Goal: Task Accomplishment & Management: Use online tool/utility

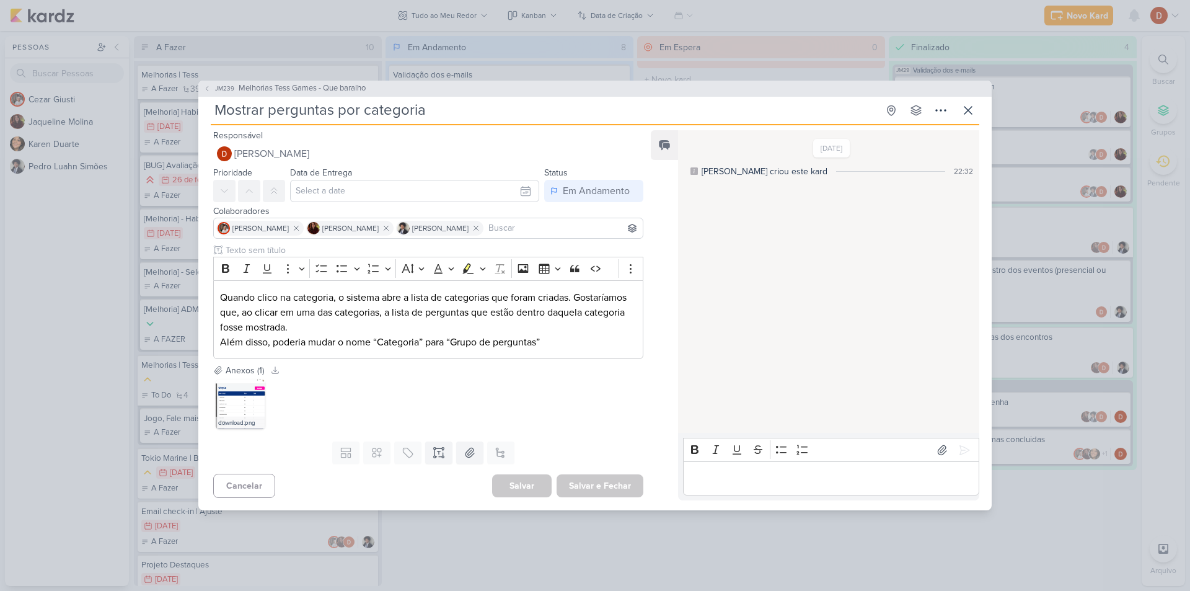
click at [764, 462] on div "Editor editing area: main" at bounding box center [831, 478] width 296 height 34
click at [847, 485] on p "Boa tarde, publicado em homologacao" at bounding box center [830, 478] width 283 height 15
click at [220, 297] on p "Quando clico na categoria, o sistema abre a lista de categorias que foram criad…" at bounding box center [428, 312] width 416 height 45
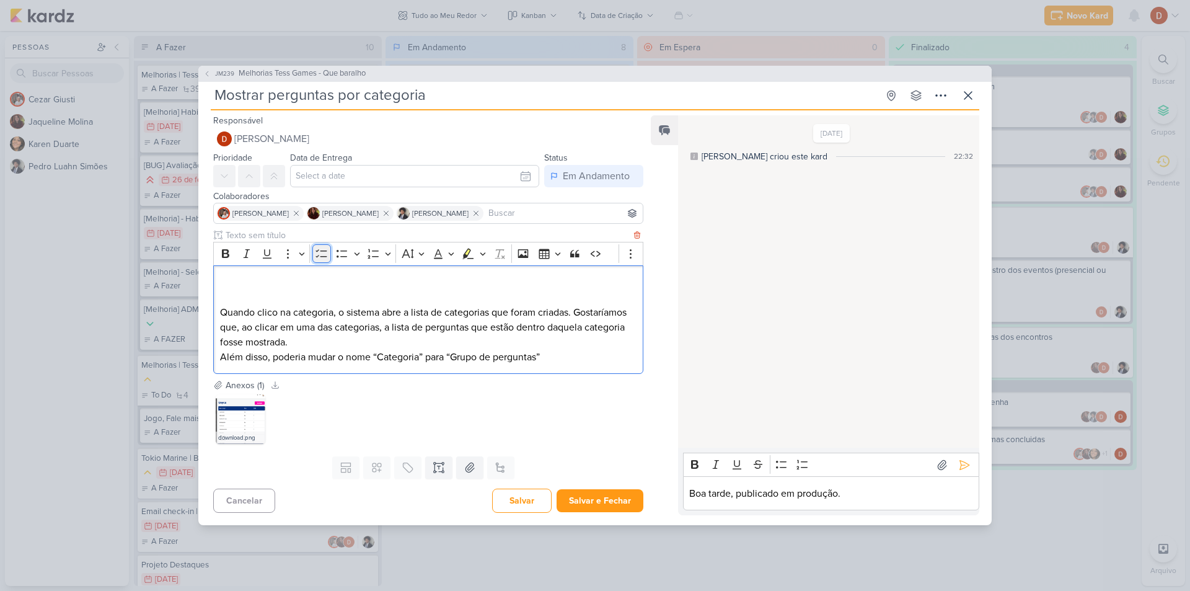
click at [323, 255] on icon "Editor toolbar" at bounding box center [321, 253] width 12 height 12
click at [503, 498] on button "Salvar" at bounding box center [521, 502] width 59 height 24
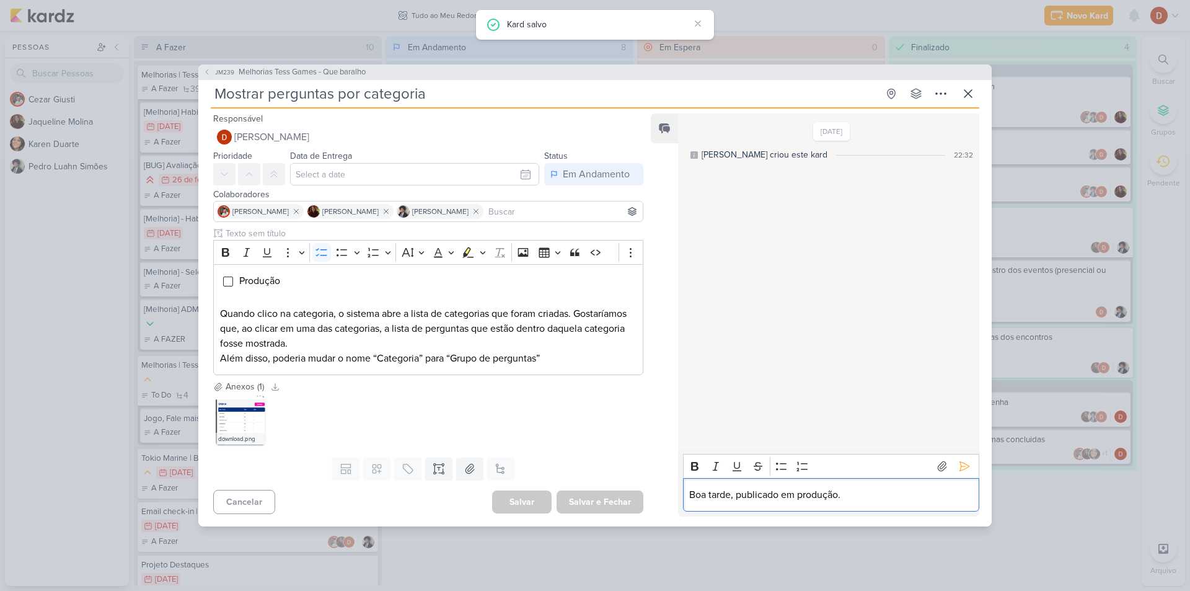
click at [926, 501] on p "Boa tarde, publicado em produção." at bounding box center [830, 494] width 283 height 15
click at [964, 477] on div "Bold Italic Underline Strikethrough Bulleted List Numbered List" at bounding box center [830, 466] width 291 height 24
click at [963, 467] on icon at bounding box center [964, 466] width 12 height 12
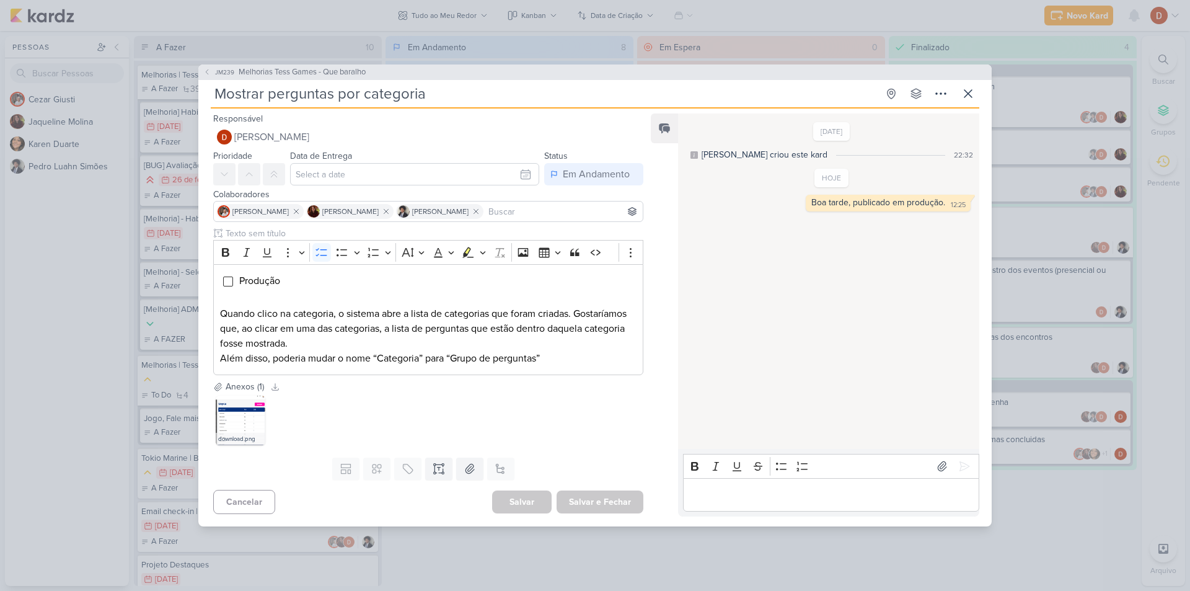
click at [809, 338] on div "26/6/25 Jaqueline criou este kard 22:32 HOJE 12:25" at bounding box center [828, 282] width 300 height 334
click at [250, 303] on p "Editor editing area: main" at bounding box center [428, 298] width 416 height 15
click at [246, 314] on p "Quando clico na categoria, o sistema abre a lista de categorias que foram criad…" at bounding box center [428, 328] width 416 height 45
click at [391, 317] on p "Quando clico na categoria, o sistema abre a lista de categorias que foram criad…" at bounding box center [428, 328] width 416 height 45
click at [390, 339] on p "Quando clico na categoria, o sistema abre a lista de categorias que foram criad…" at bounding box center [428, 328] width 416 height 45
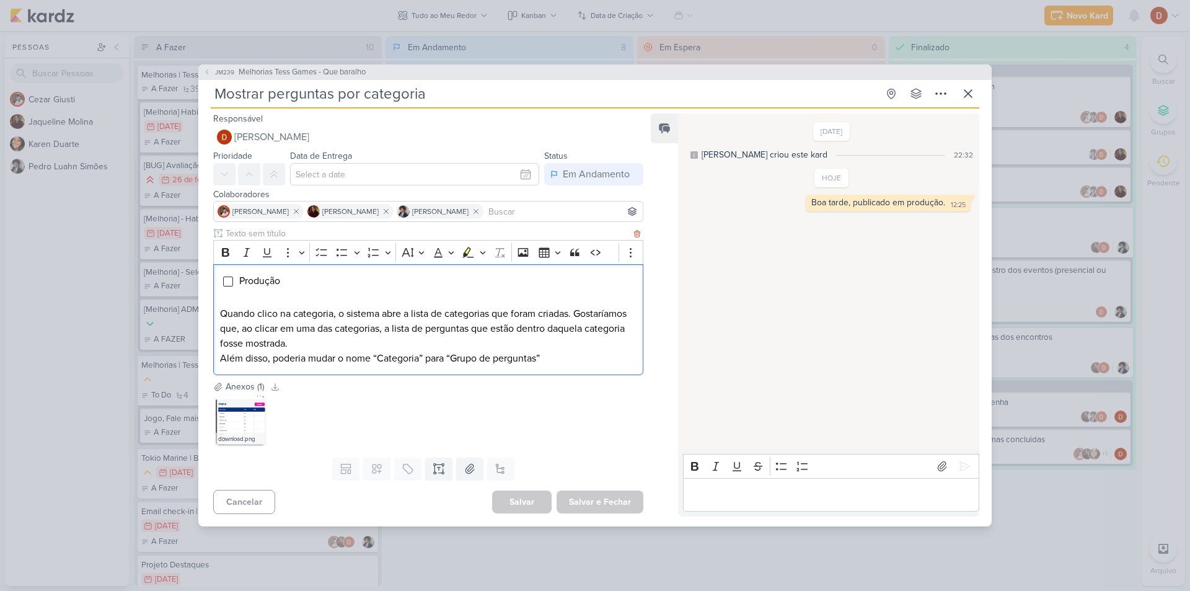
click at [407, 327] on p "Quando clico na categoria, o sistema abre a lista de categorias que foram criad…" at bounding box center [428, 328] width 416 height 45
click at [330, 335] on p "Quando clico na categoria, o sistema abre a lista de categorias que foram criad…" at bounding box center [428, 328] width 416 height 45
click at [418, 331] on p "Quando clico na categoria, o sistema abre a lista de categorias que foram criad…" at bounding box center [428, 328] width 416 height 45
click at [492, 331] on p "Quando clico na categoria, o sistema abre a lista de categorias que foram criad…" at bounding box center [428, 328] width 416 height 45
click at [338, 340] on p "Quando clico na categoria, o sistema abre a lista de categorias que foram criad…" at bounding box center [428, 328] width 416 height 45
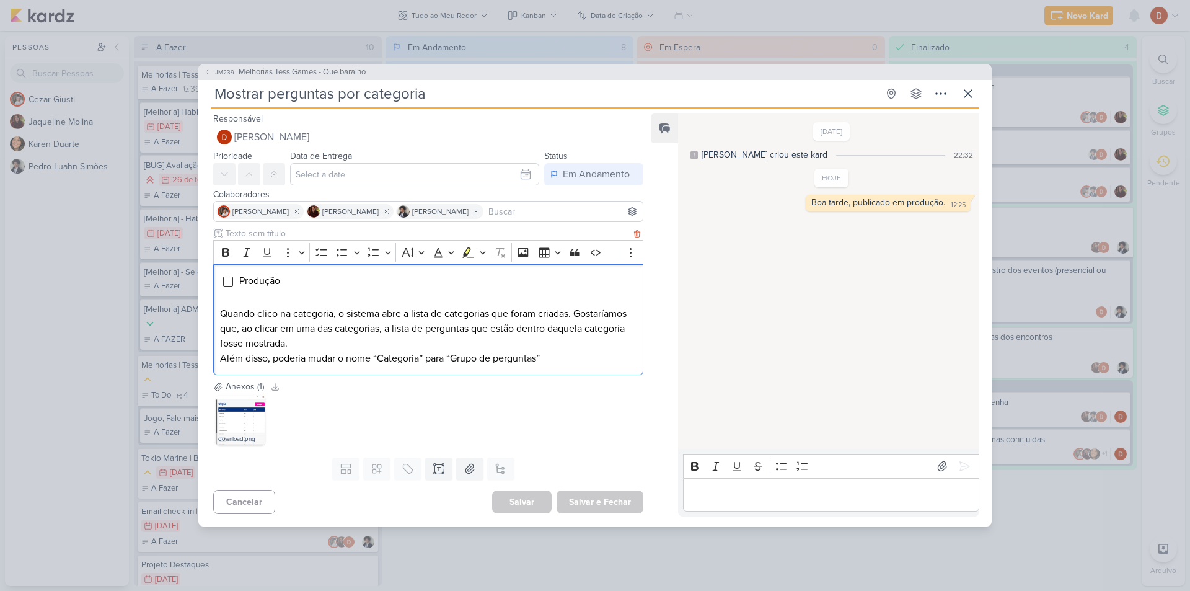
click at [327, 358] on p "Além disso, poderia mudar o nome “Categoria” para “Grupo de perguntas”" at bounding box center [428, 358] width 416 height 15
click at [439, 360] on p "Além disso, poderia mudar o nome “Categoria” para “Grupo de perguntas”" at bounding box center [428, 358] width 416 height 15
click at [361, 359] on p "Além disso, poderia mudar o nome “Categoria” para “Grupo de perguntas”" at bounding box center [428, 358] width 416 height 15
click at [409, 356] on p "Além disso, poderia mudar o nome “Categoria” para “Grupo de perguntas”" at bounding box center [428, 358] width 416 height 15
click at [452, 360] on p "Além disso, poderia mudar o nome “Categoria” para “Grupo de perguntas”" at bounding box center [428, 358] width 416 height 15
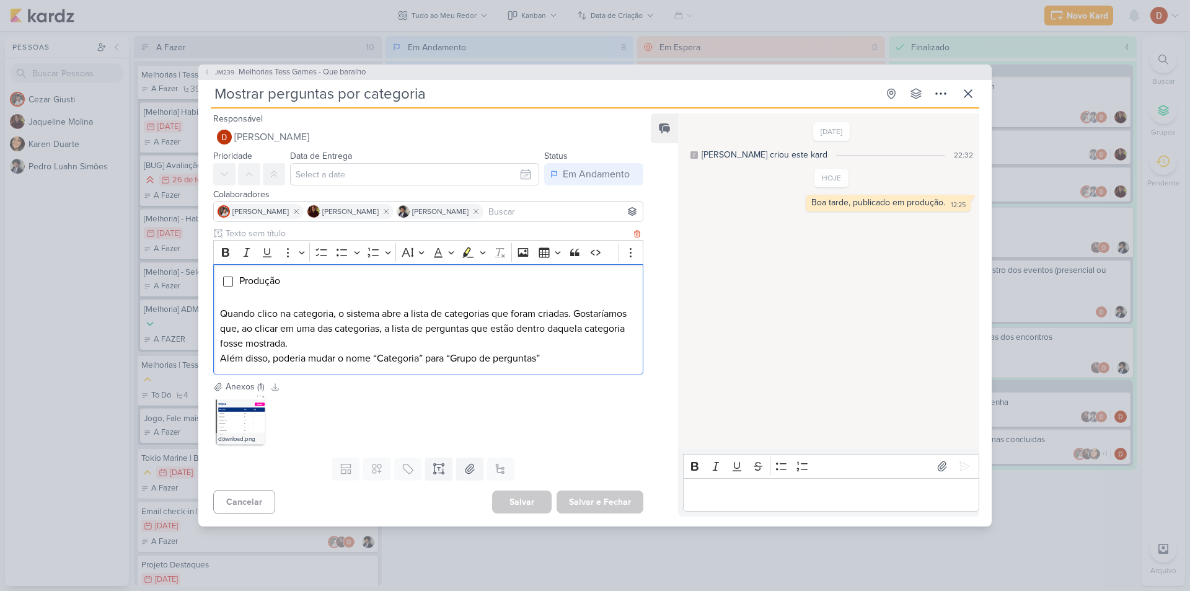
click at [530, 363] on p "Além disso, poderia mudar o nome “Categoria” para “Grupo de perguntas”" at bounding box center [428, 358] width 416 height 15
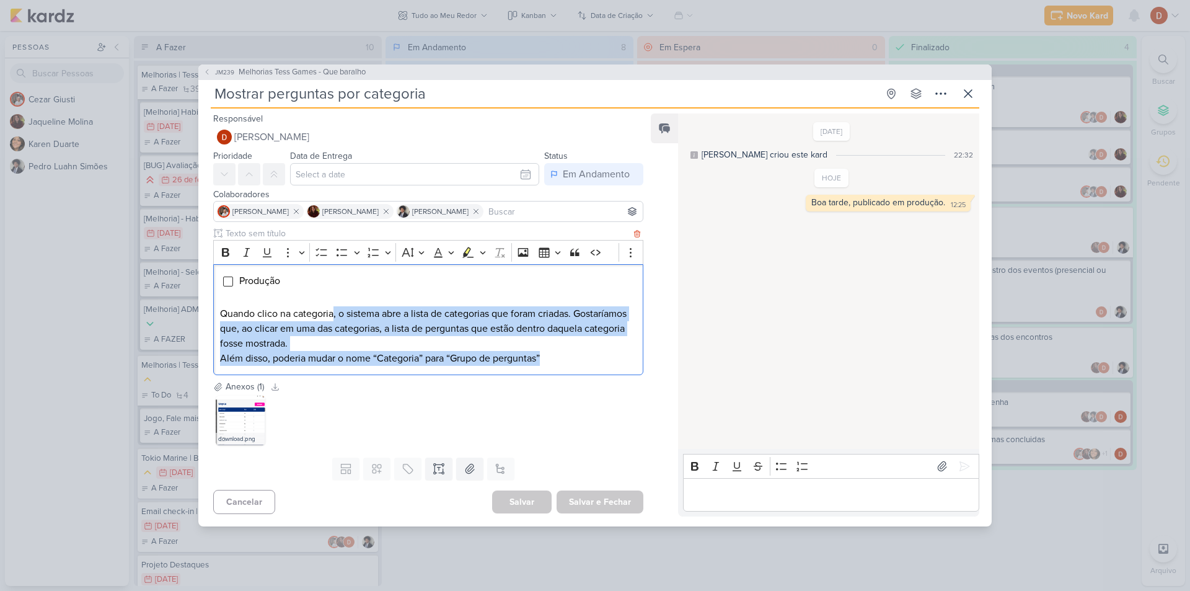
drag, startPoint x: 562, startPoint y: 363, endPoint x: 334, endPoint y: 311, distance: 234.1
click at [334, 311] on div "Produção Quando clico na categoria, o sistema abre a lista de categorias que fo…" at bounding box center [428, 320] width 430 height 112
click at [351, 325] on p "Quando clico na categoria, o sistema abre a lista de categorias que foram criad…" at bounding box center [428, 328] width 416 height 45
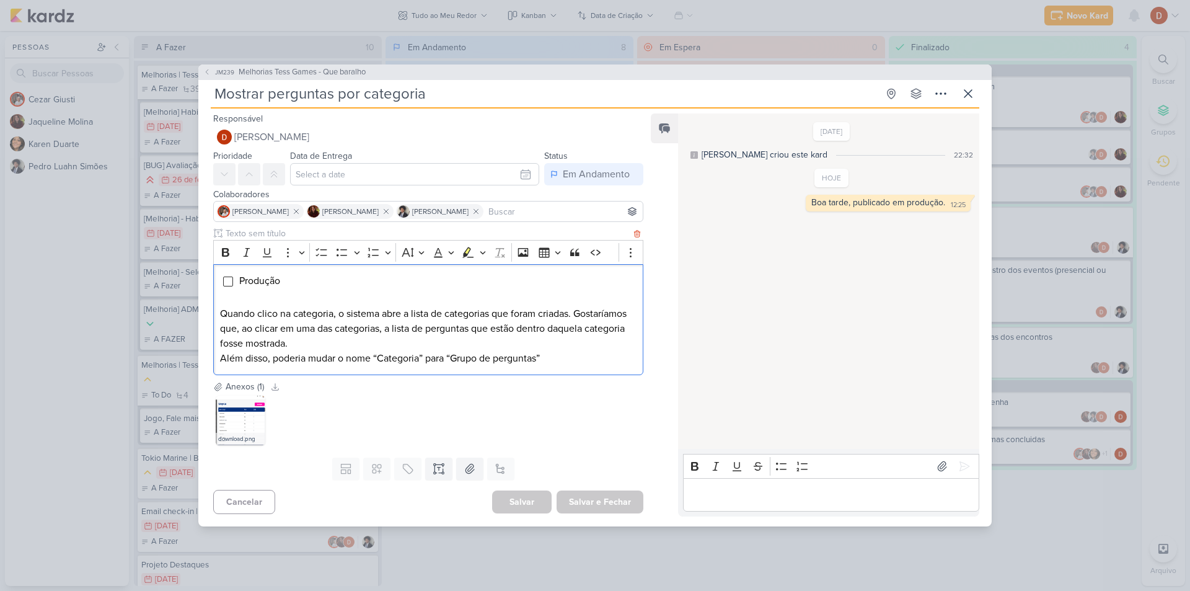
click at [403, 359] on p "Além disso, poderia mudar o nome “Categoria” para “Grupo de perguntas”" at bounding box center [428, 358] width 416 height 15
click at [473, 363] on p "Além disso, poderia mudar o nome “Categoria” para “Grupo de perguntas”" at bounding box center [428, 358] width 416 height 15
click at [498, 361] on p "Além disso, poderia mudar o nome “Categoria” para “Grupo de perguntas”" at bounding box center [428, 358] width 416 height 15
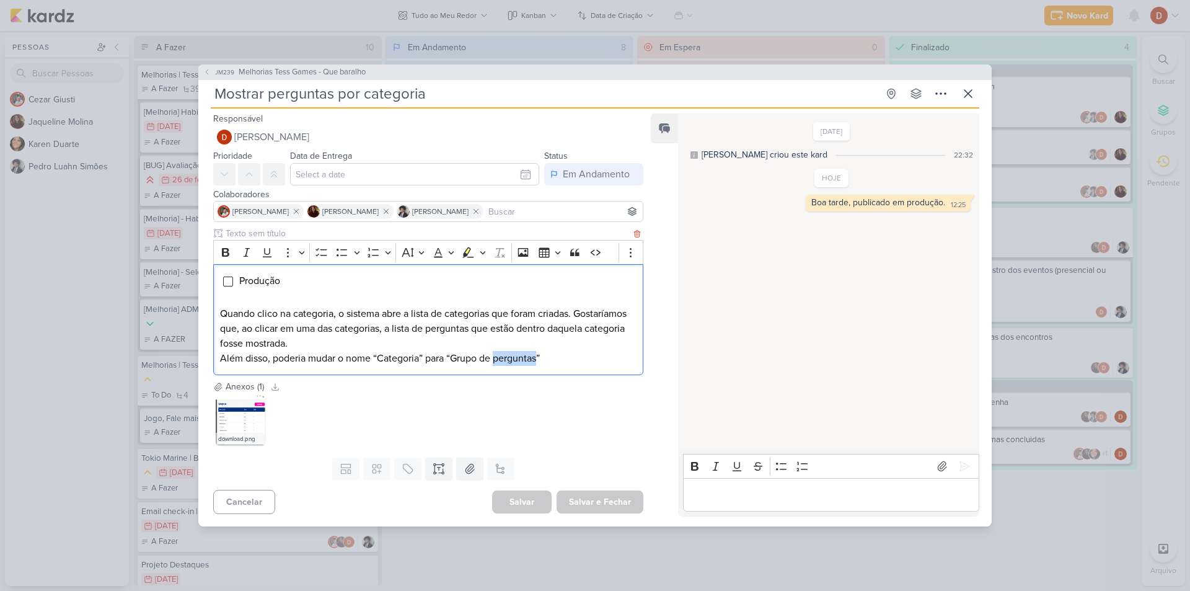
click at [498, 361] on p "Além disso, poderia mudar o nome “Categoria” para “Grupo de perguntas”" at bounding box center [428, 358] width 416 height 15
click at [493, 361] on p "Além disso, poderia mudar o nome “Categoria” para “Grupo de perguntas”" at bounding box center [428, 358] width 416 height 15
click at [482, 361] on p "Além disso, poderia mudar o nome “Categoria” para “Grupo de perguntas”" at bounding box center [428, 358] width 416 height 15
click at [470, 361] on p "Além disso, poderia mudar o nome “Categoria” para “Grupo de perguntas”" at bounding box center [428, 358] width 416 height 15
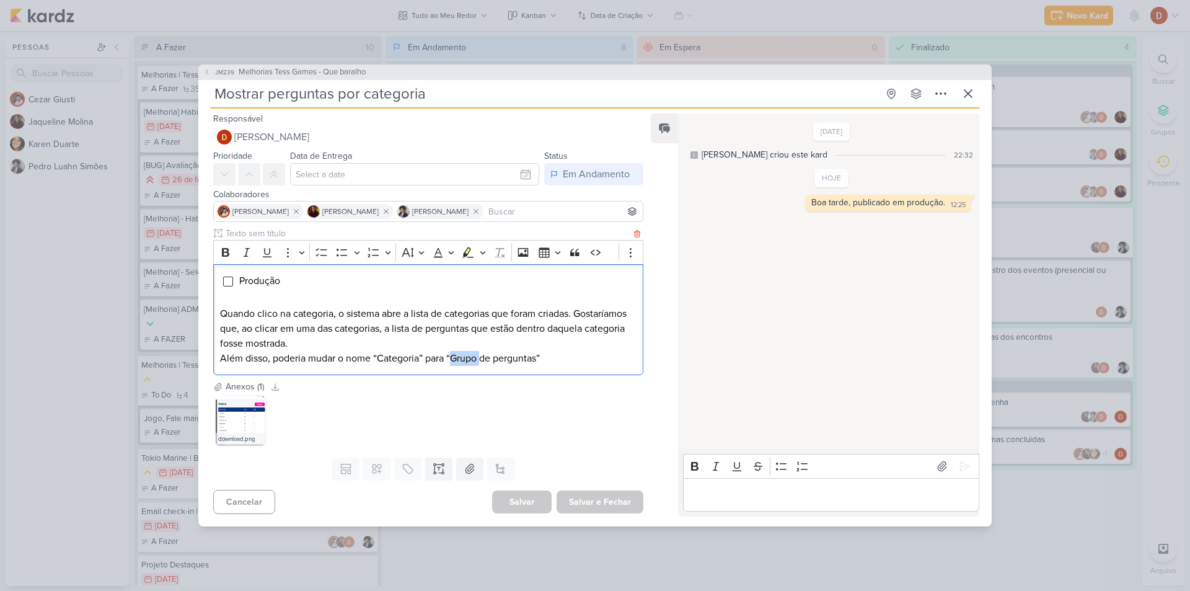
click at [470, 361] on p "Além disso, poderia mudar o nome “Categoria” para “Grupo de perguntas”" at bounding box center [428, 358] width 416 height 15
click at [489, 359] on p "Além disso, poderia mudar o nome “Categoria” para “Grupo de perguntas”" at bounding box center [428, 358] width 416 height 15
click at [521, 361] on p "Além disso, poderia mudar o nome “Categoria” para “Grupo de perguntas”" at bounding box center [428, 358] width 416 height 15
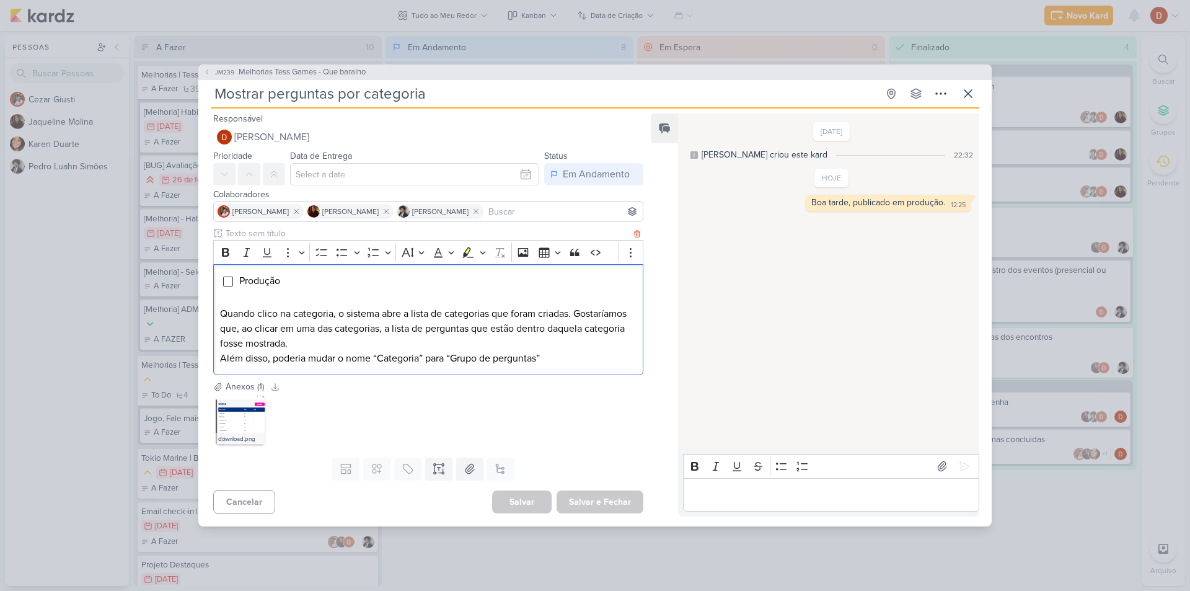
click at [486, 362] on p "Além disso, poderia mudar o nome “Categoria” para “Grupo de perguntas”" at bounding box center [428, 358] width 416 height 15
click at [561, 337] on p "Quando clico na categoria, o sistema abre a lista de categorias que foram criad…" at bounding box center [428, 328] width 416 height 45
click at [211, 69] on button "JM239 Melhorias Tess Games - Que baralho" at bounding box center [284, 72] width 162 height 12
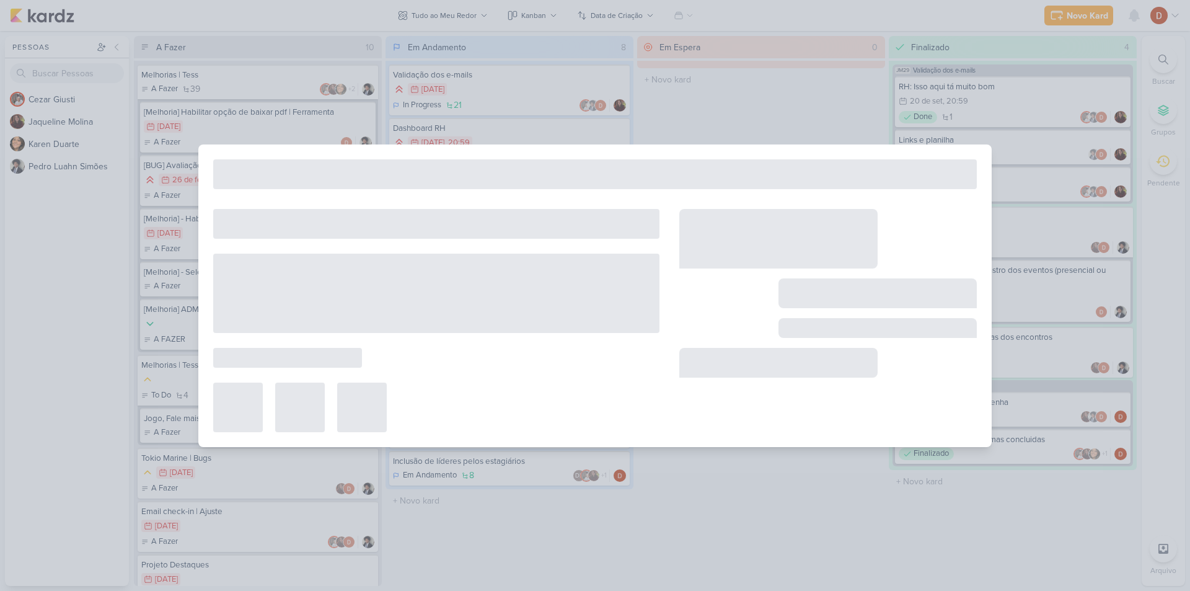
type input "Melhorias Tess Games - Que baralho"
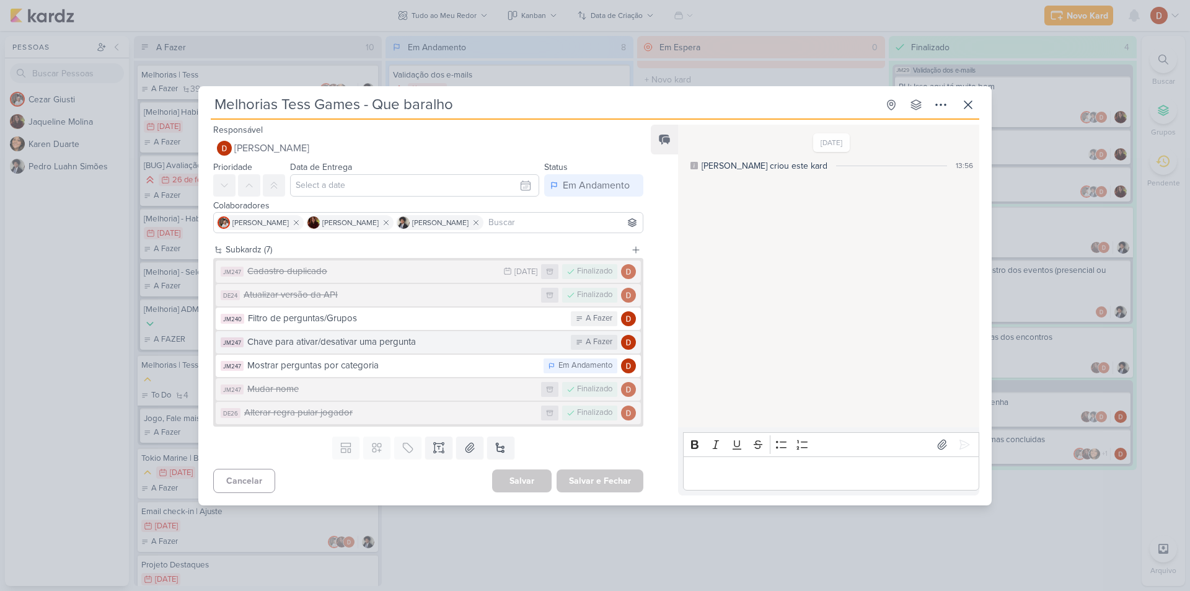
click at [407, 335] on div "Chave para ativar/desativar uma pergunta" at bounding box center [405, 342] width 317 height 14
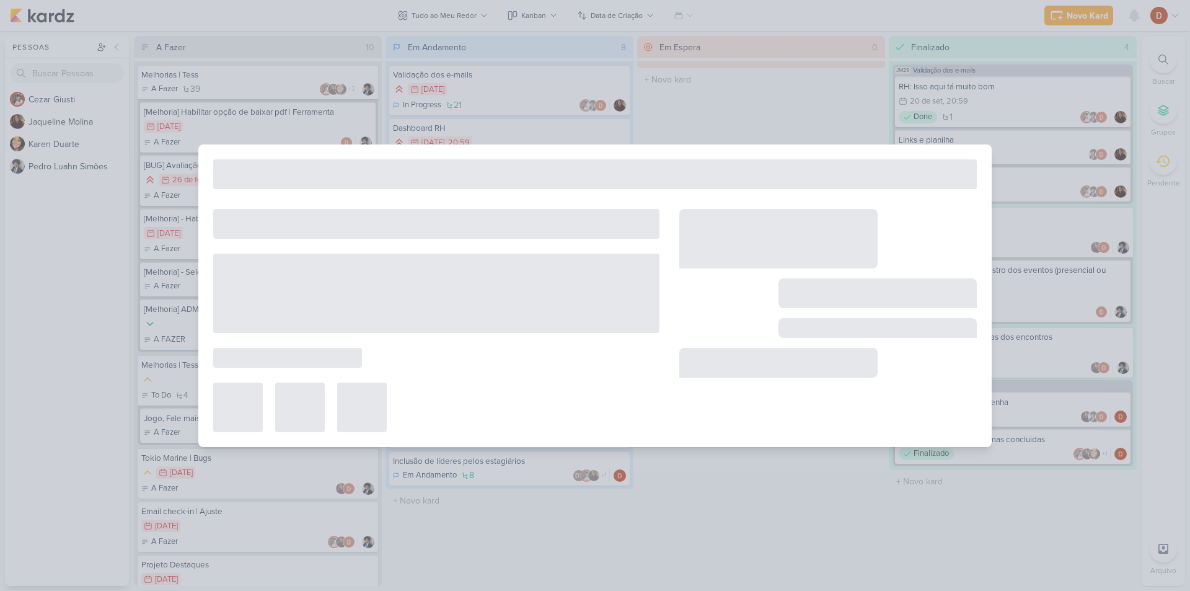
type input "Chave para ativar/desativar uma pergunta"
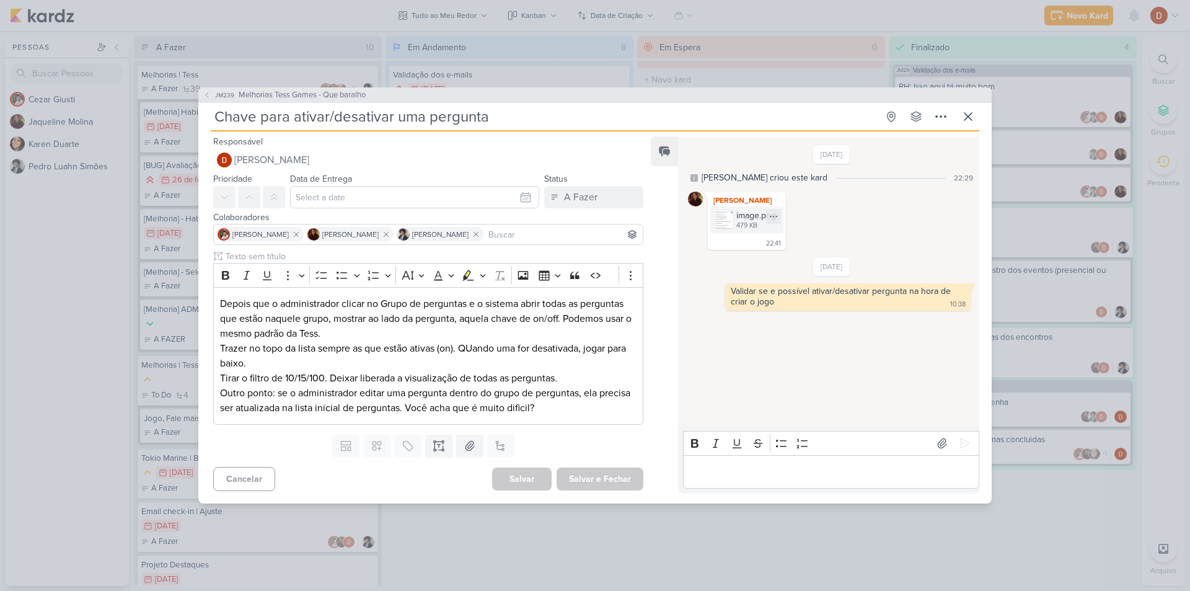
click at [727, 227] on img at bounding box center [723, 219] width 17 height 17
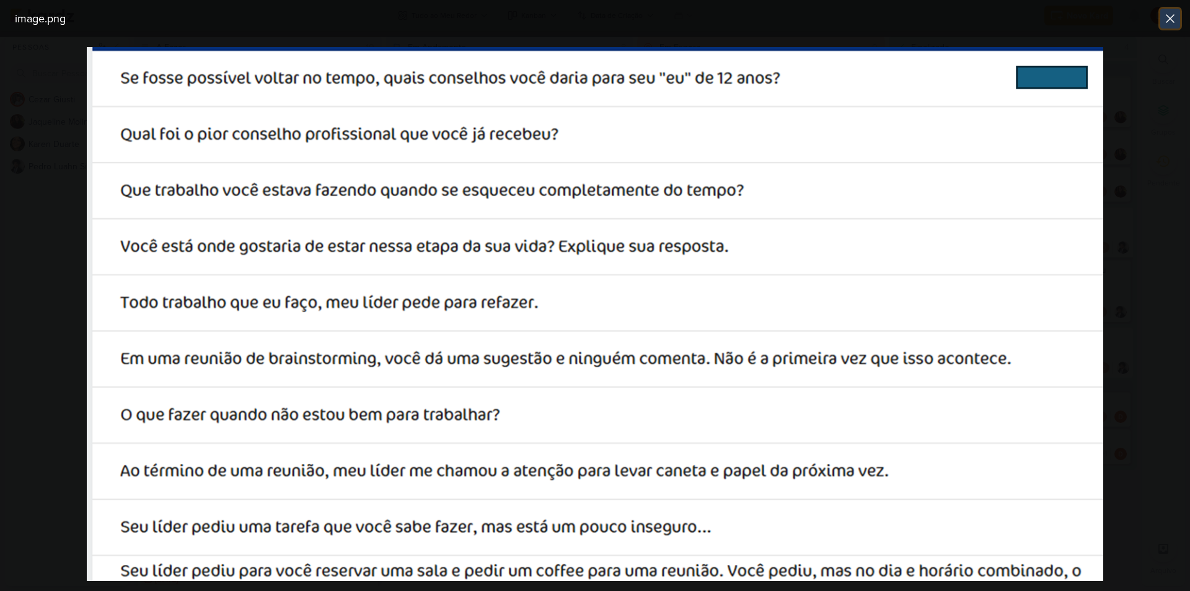
click at [1169, 21] on icon at bounding box center [1170, 18] width 15 height 15
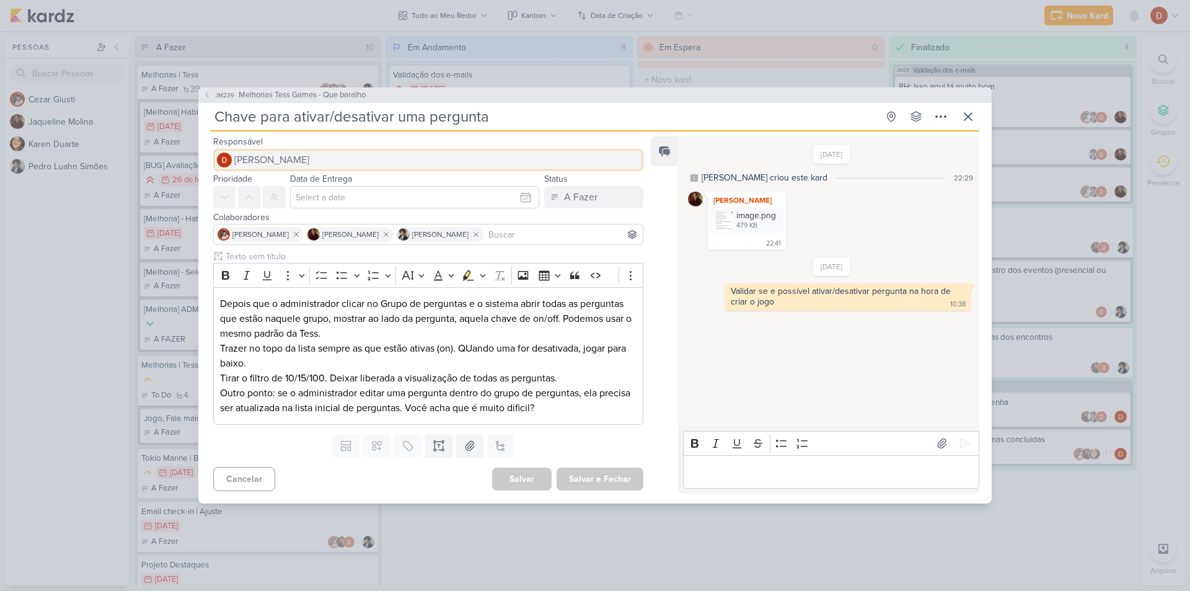
click at [410, 157] on button "[PERSON_NAME]" at bounding box center [428, 160] width 430 height 22
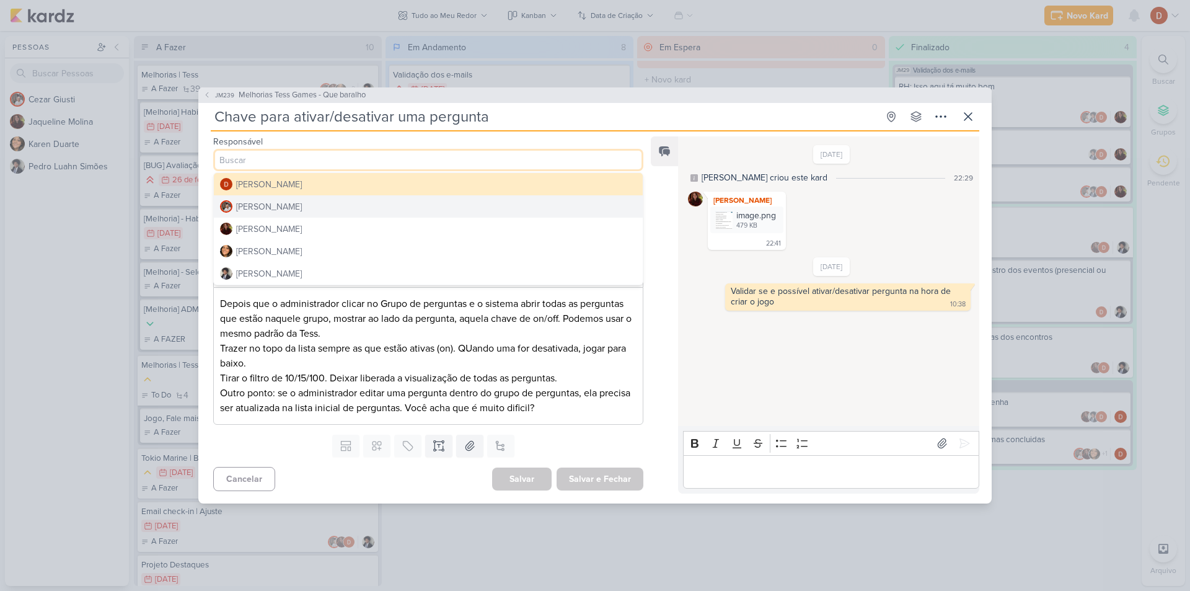
click at [750, 374] on div "26/6/25 Jaqueline criou este kard 22:29 Jaqueline Molina image.png 479 KB" at bounding box center [828, 282] width 300 height 288
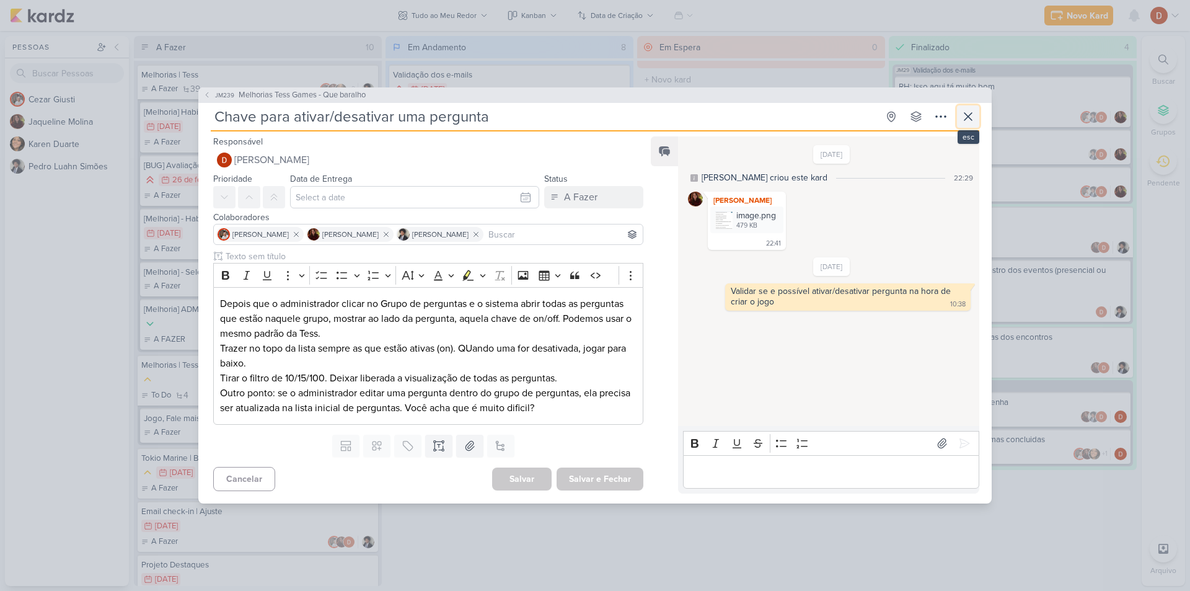
click at [969, 121] on icon at bounding box center [968, 116] width 15 height 15
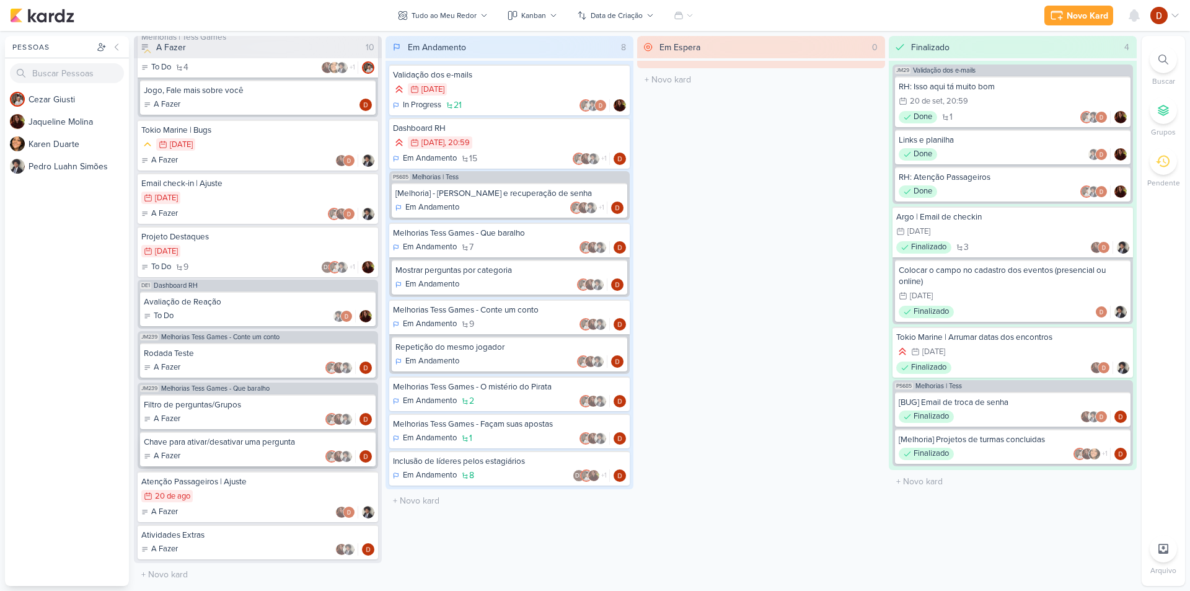
scroll to position [302, 0]
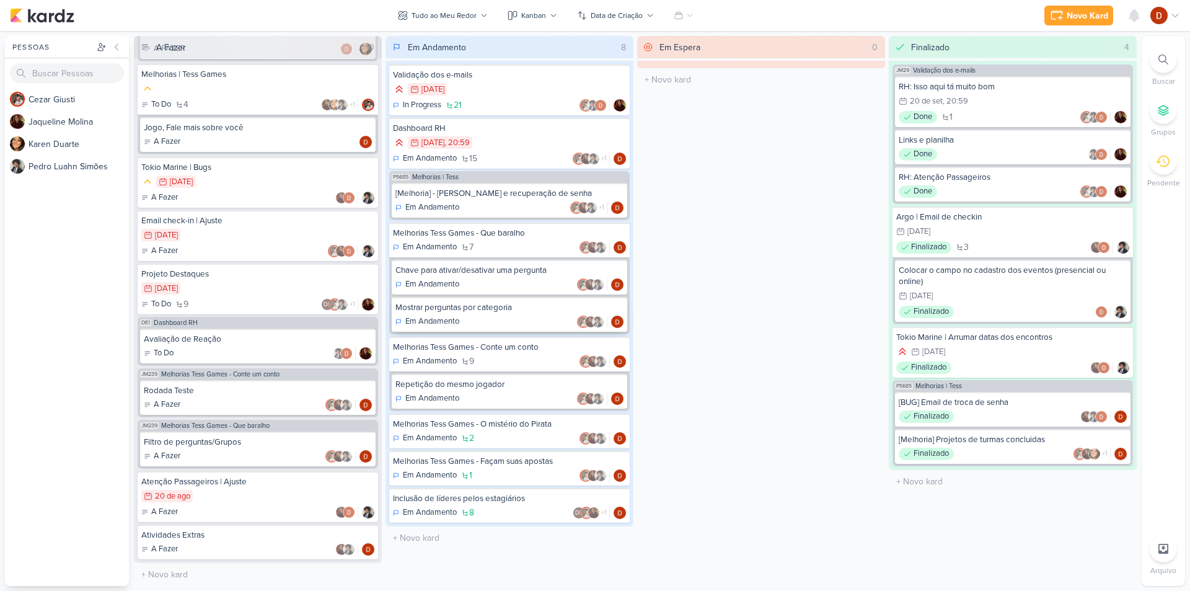
click at [508, 316] on div "Em Andamento" at bounding box center [509, 321] width 228 height 12
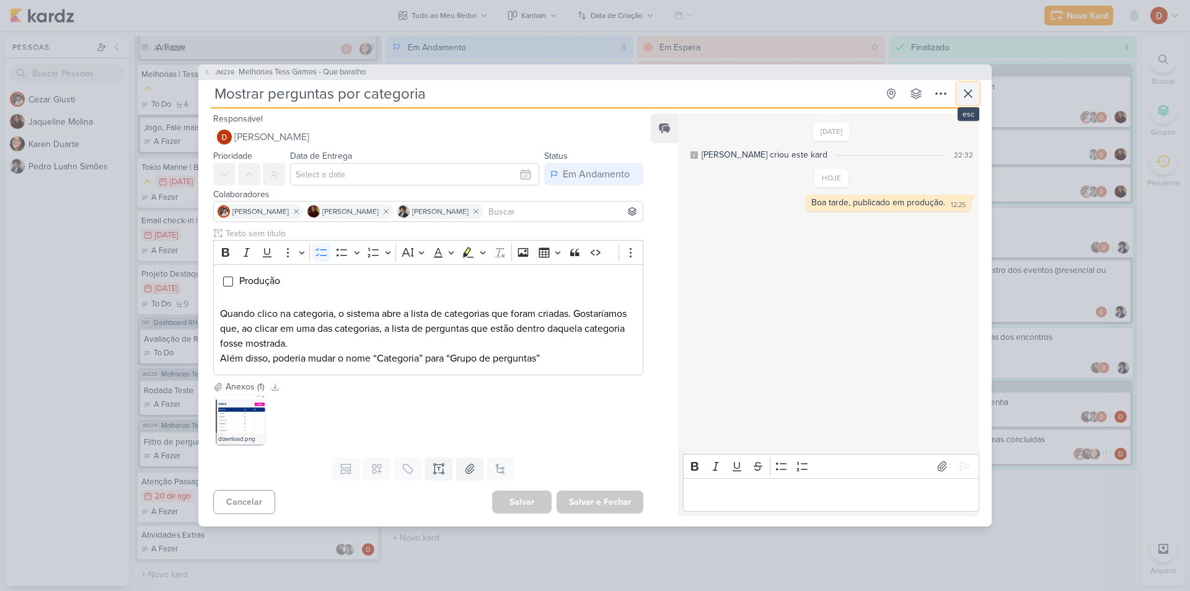
click at [972, 87] on icon at bounding box center [968, 93] width 15 height 15
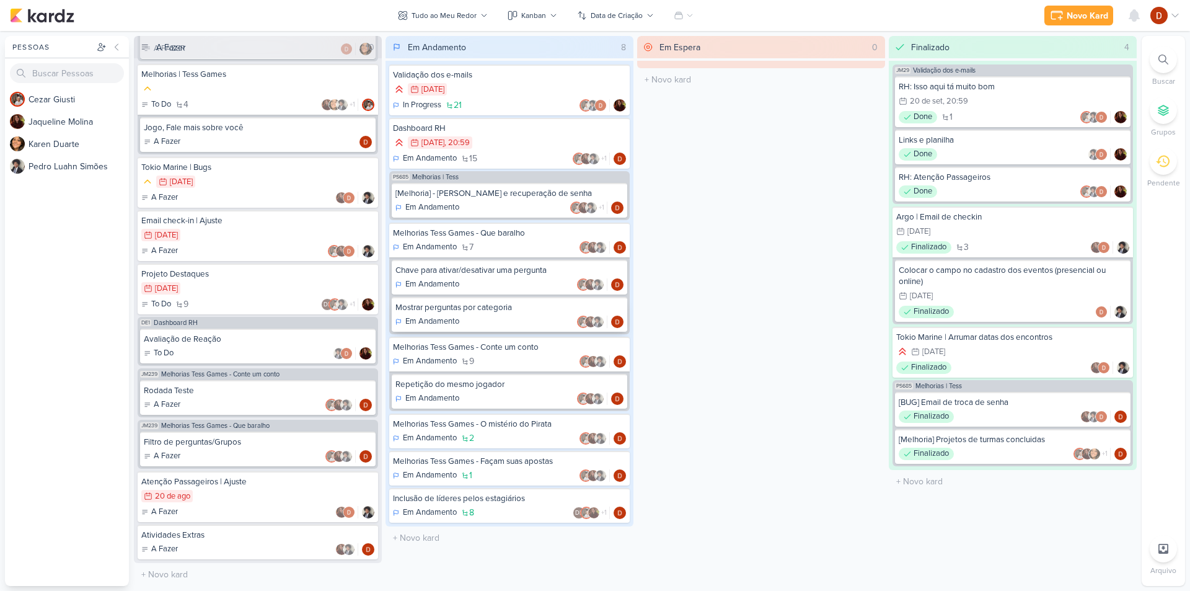
click at [522, 309] on div "Mostrar perguntas por categoria" at bounding box center [509, 307] width 228 height 11
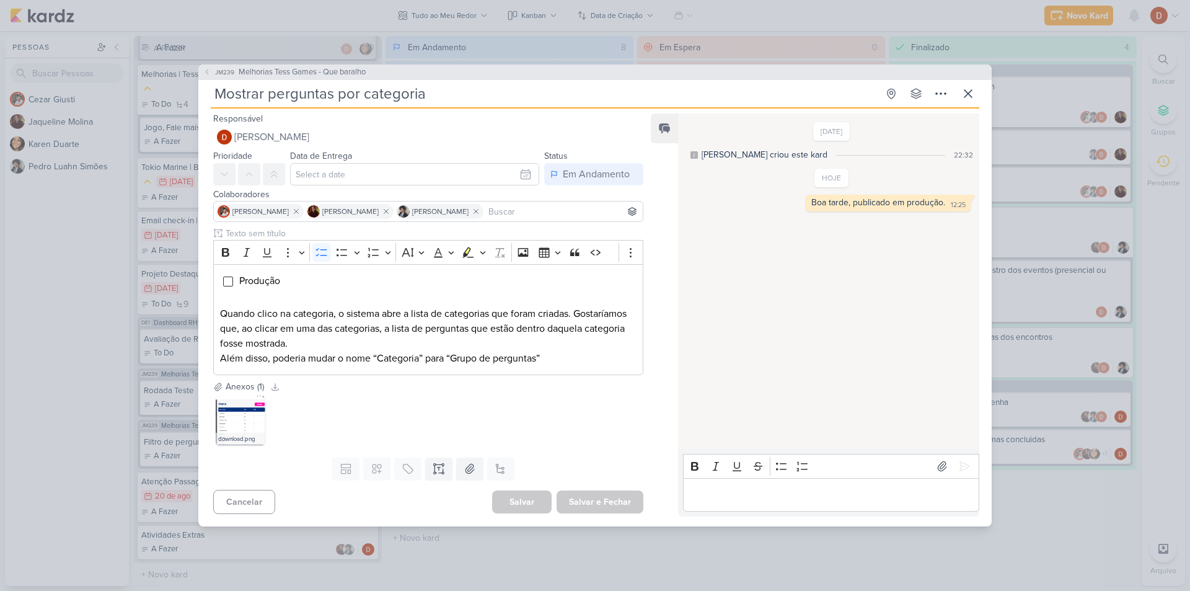
click at [211, 61] on div "JM239 Melhorias Tess Games - Que baralho Mostrar perguntas por categoria Criado…" at bounding box center [595, 295] width 1190 height 591
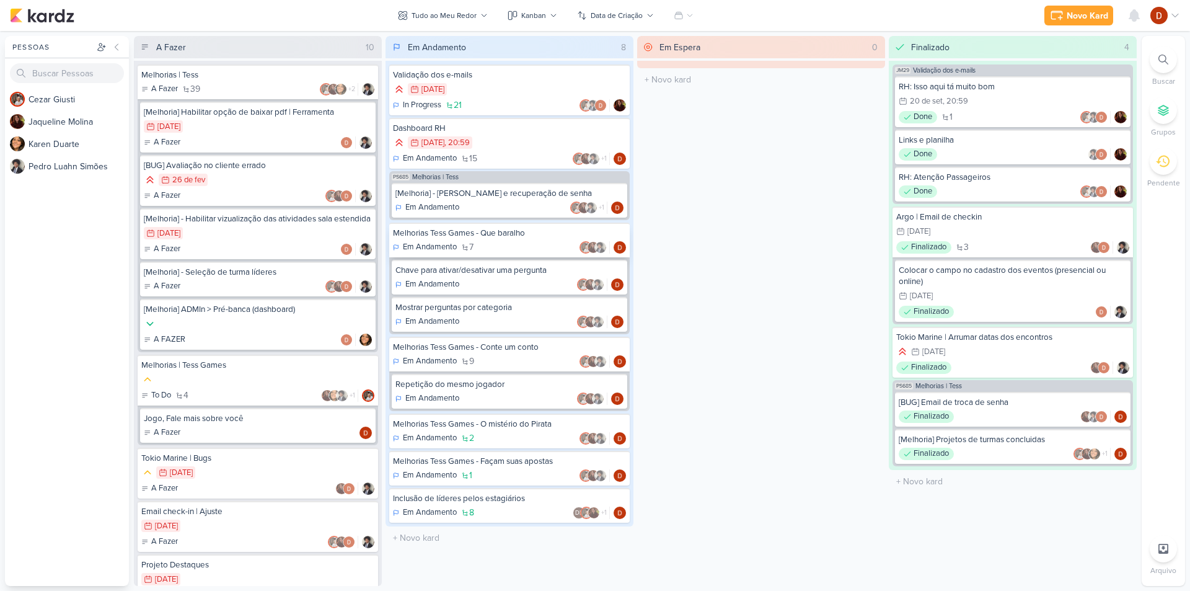
click at [482, 233] on div "Melhorias Tess Games - Que baralho" at bounding box center [509, 232] width 233 height 11
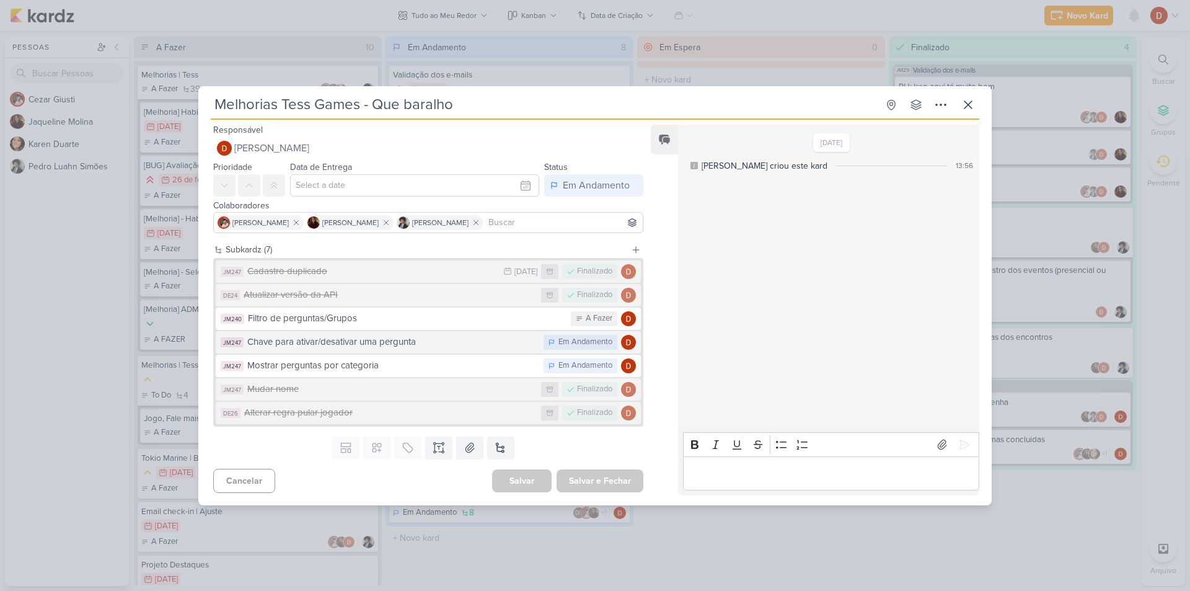
click at [439, 340] on div "Chave para ativar/desativar uma pergunta" at bounding box center [392, 342] width 290 height 14
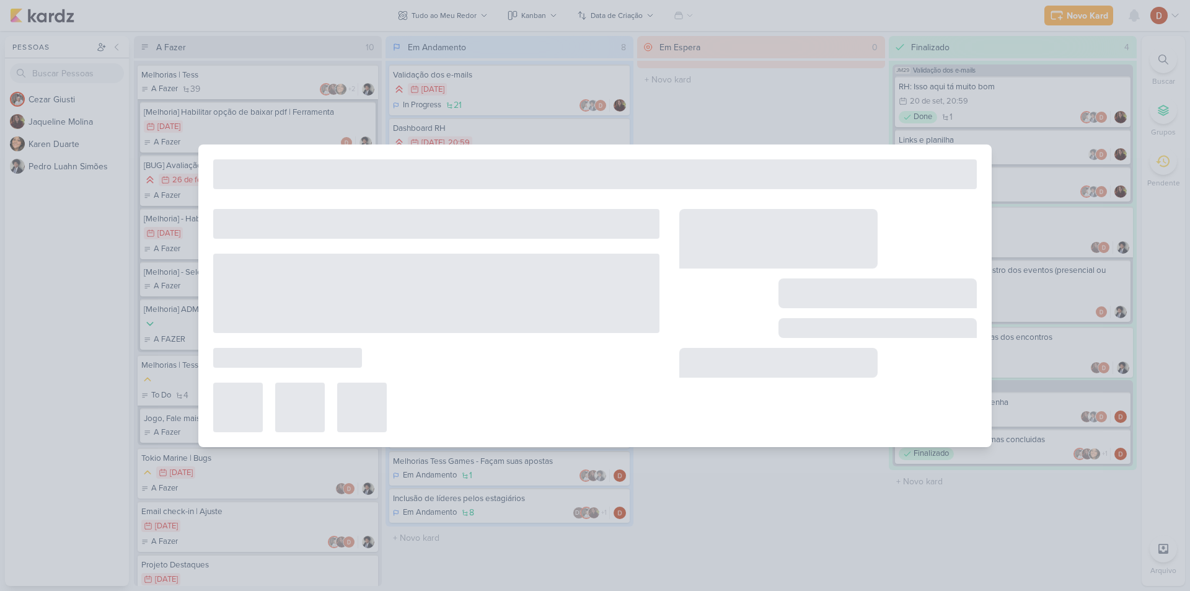
type input "Chave para ativar/desativar uma pergunta"
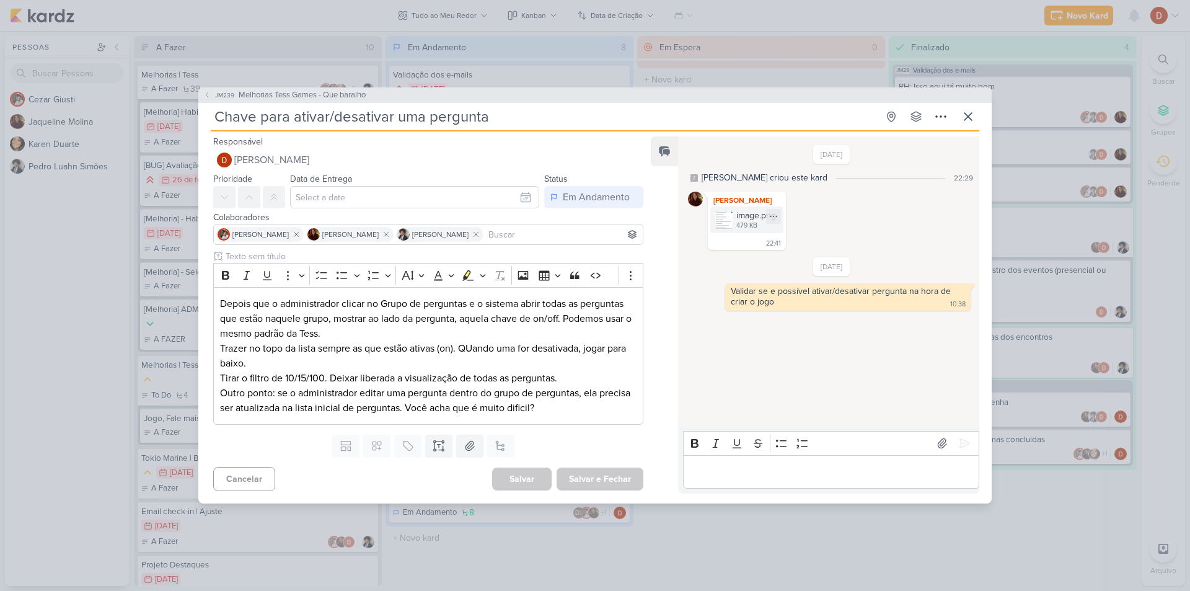
click at [728, 218] on img at bounding box center [723, 219] width 17 height 17
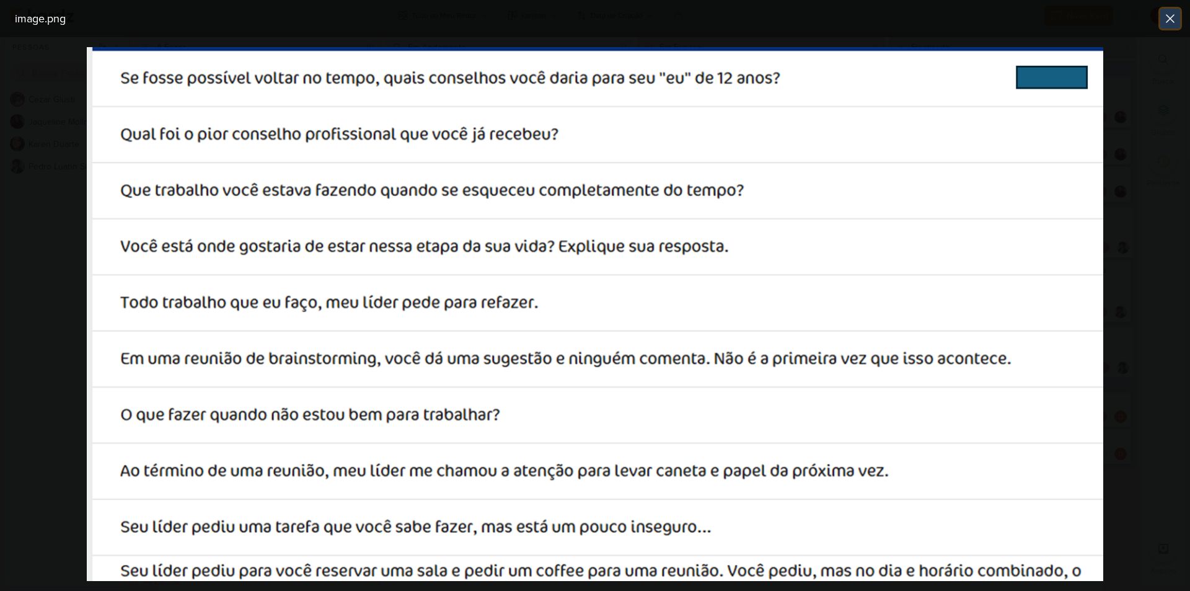
click at [1168, 20] on icon at bounding box center [1169, 18] width 7 height 7
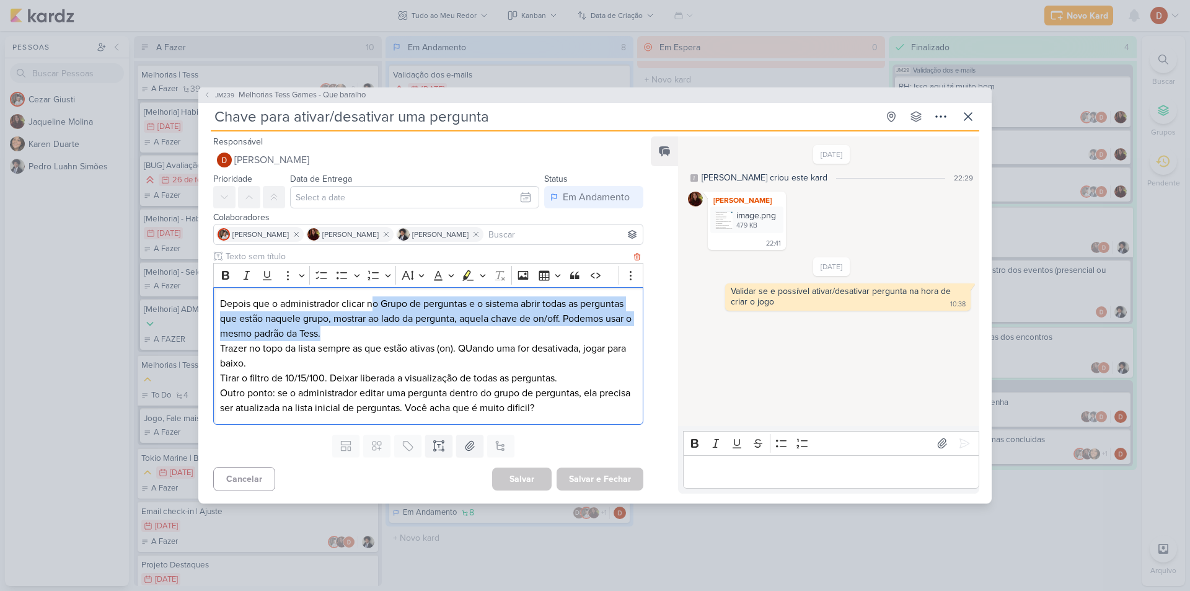
drag, startPoint x: 374, startPoint y: 307, endPoint x: 413, endPoint y: 333, distance: 46.9
click at [413, 332] on p "Depois que o administrador clicar no Grupo de perguntas e o sistema abrir todas…" at bounding box center [428, 318] width 416 height 45
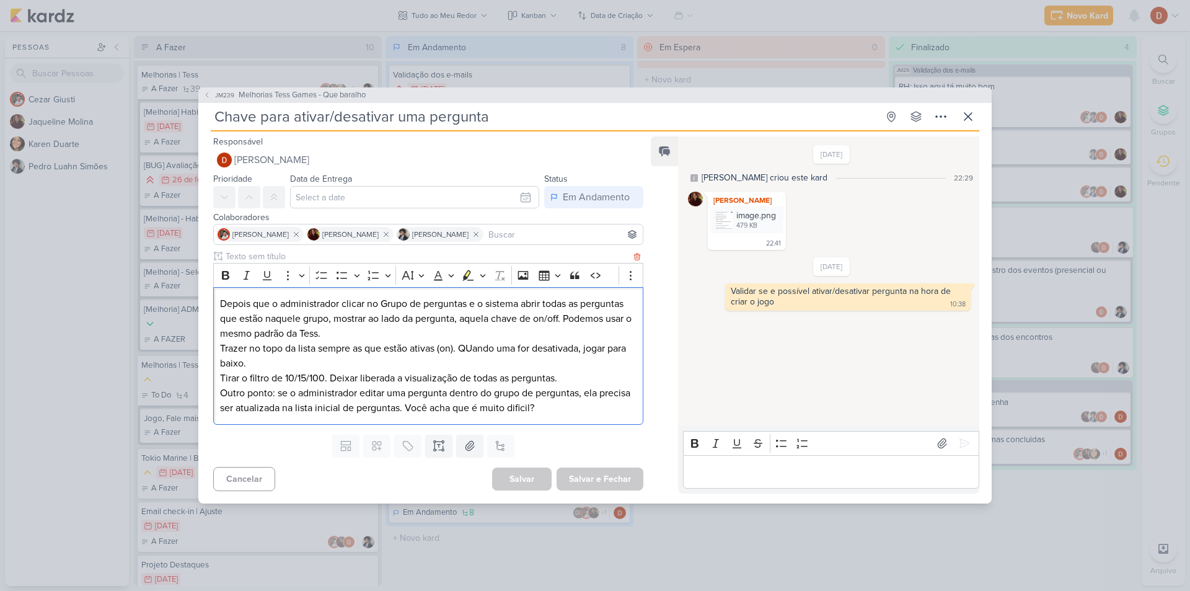
click at [409, 346] on p "Trazer no topo da lista sempre as que estão ativas (on). QUando uma for desativ…" at bounding box center [428, 356] width 416 height 30
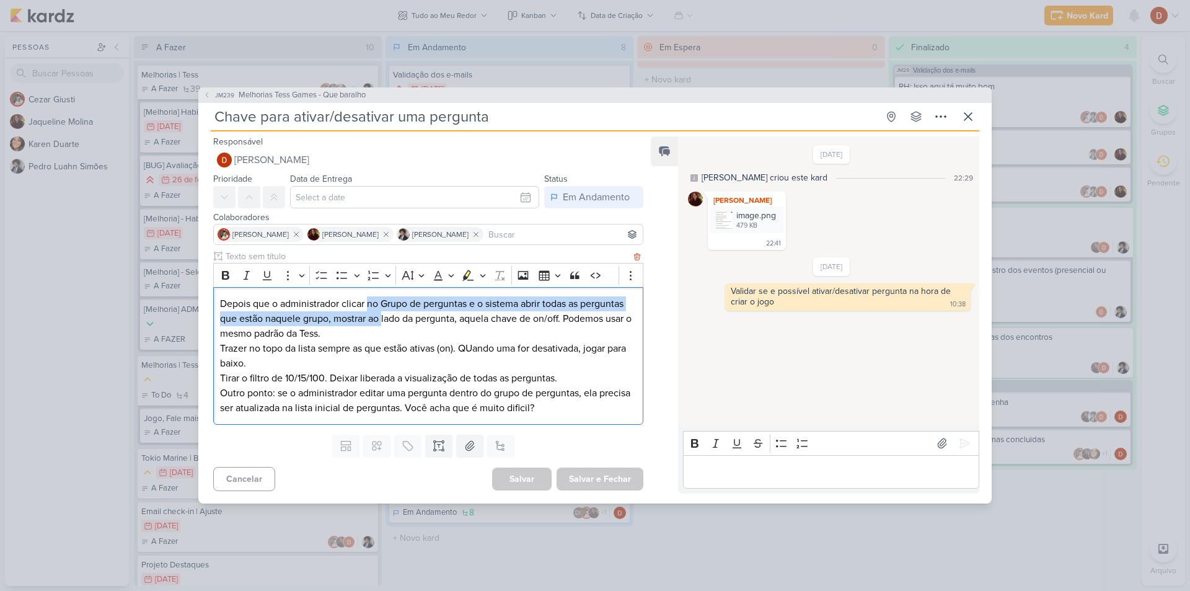
drag, startPoint x: 383, startPoint y: 315, endPoint x: 368, endPoint y: 300, distance: 21.0
click at [368, 300] on p "Depois que o administrador clicar no Grupo de perguntas e o sistema abrir todas…" at bounding box center [428, 318] width 416 height 45
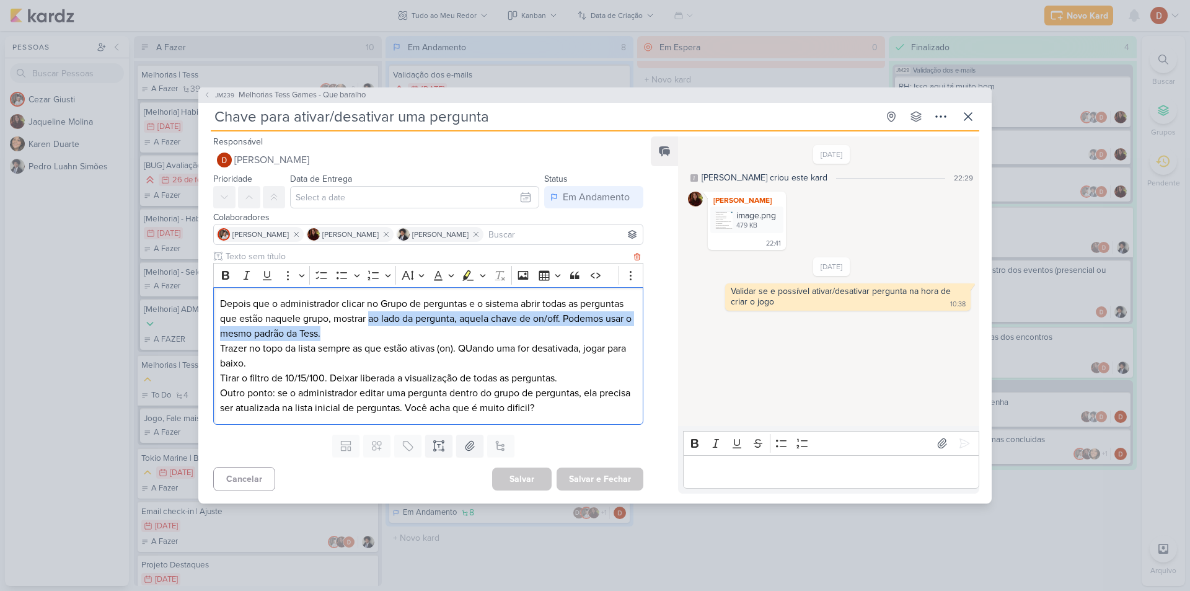
drag, startPoint x: 372, startPoint y: 326, endPoint x: 370, endPoint y: 320, distance: 6.7
click at [370, 320] on p "Depois que o administrador clicar no Grupo de perguntas e o sistema abrir todas…" at bounding box center [428, 318] width 416 height 45
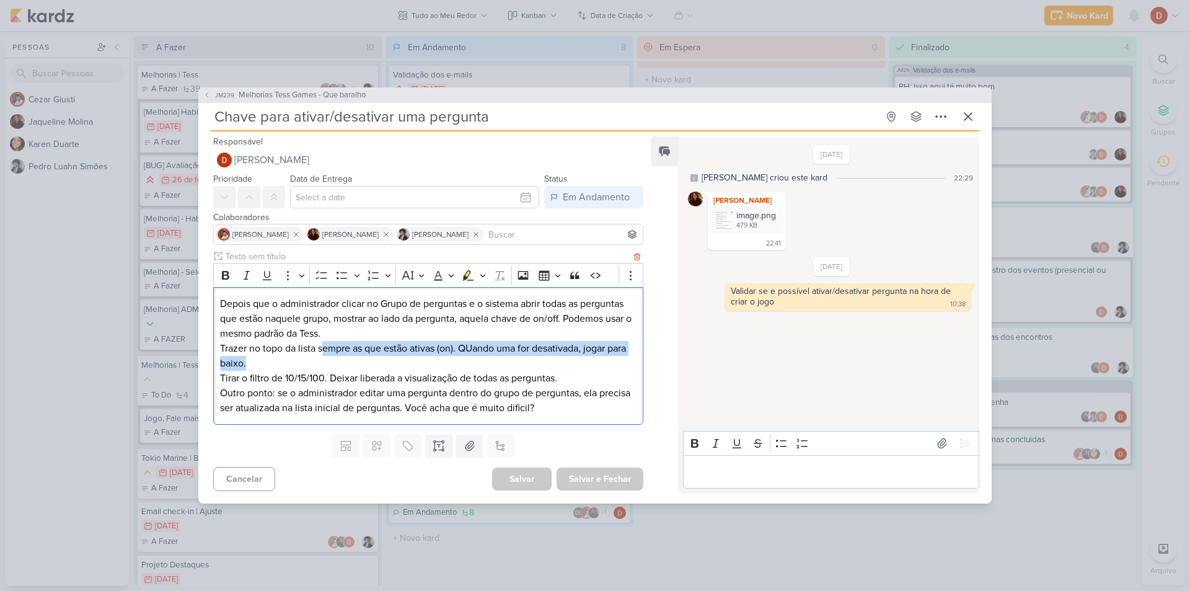
click at [325, 344] on p "Trazer no topo da lista sempre as que estão ativas (on). QUando uma for desativ…" at bounding box center [428, 356] width 416 height 30
click at [327, 356] on p "Trazer no topo da lista sempre as que estão ativas (on). QUando uma for desativ…" at bounding box center [428, 356] width 416 height 30
drag, startPoint x: 340, startPoint y: 361, endPoint x: 339, endPoint y: 349, distance: 12.5
click at [339, 349] on p "Trazer no topo da lista sempre as que estão ativas (on). QUando uma for desativ…" at bounding box center [428, 356] width 416 height 30
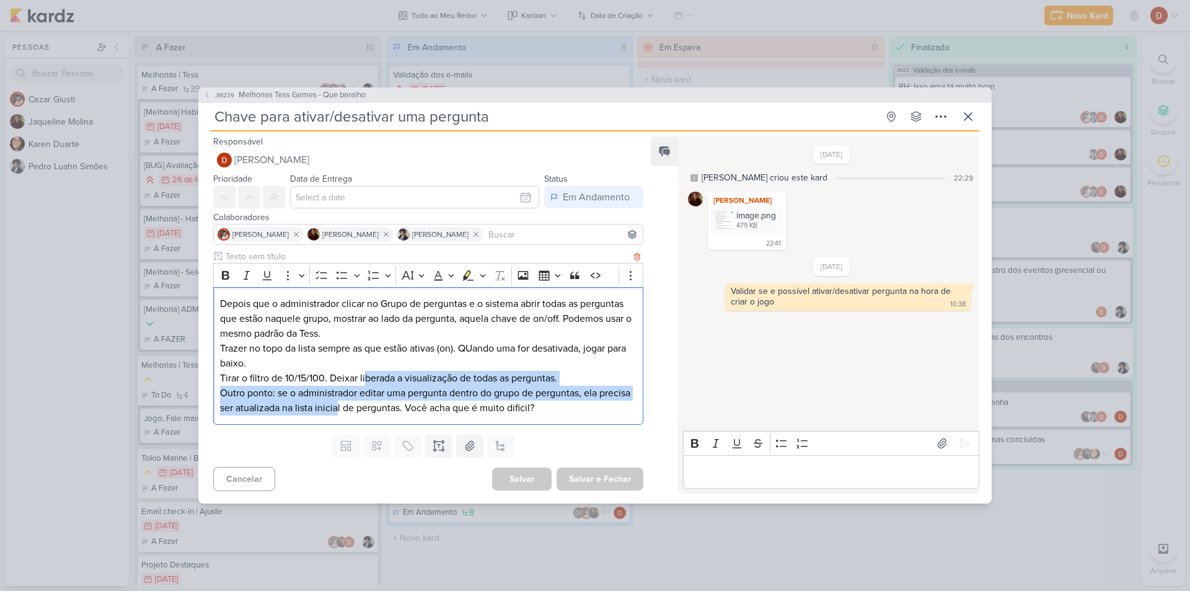
drag, startPoint x: 366, startPoint y: 384, endPoint x: 364, endPoint y: 378, distance: 6.3
click at [364, 379] on div "Depois que o administrador clicar no Grupo de perguntas e o sistema abrir todas…" at bounding box center [428, 356] width 430 height 138
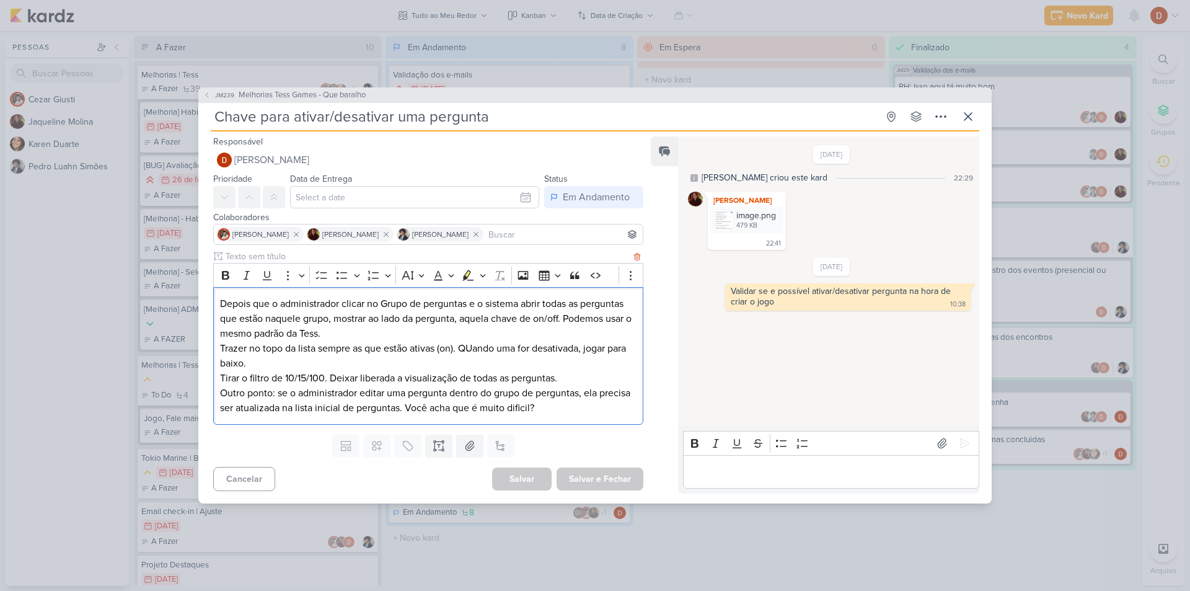
click at [307, 343] on p "Trazer no topo da lista sempre as que estão ativas (on). QUando uma for desativ…" at bounding box center [428, 356] width 416 height 30
click at [725, 221] on img at bounding box center [723, 219] width 17 height 17
